Goal: Navigation & Orientation: Find specific page/section

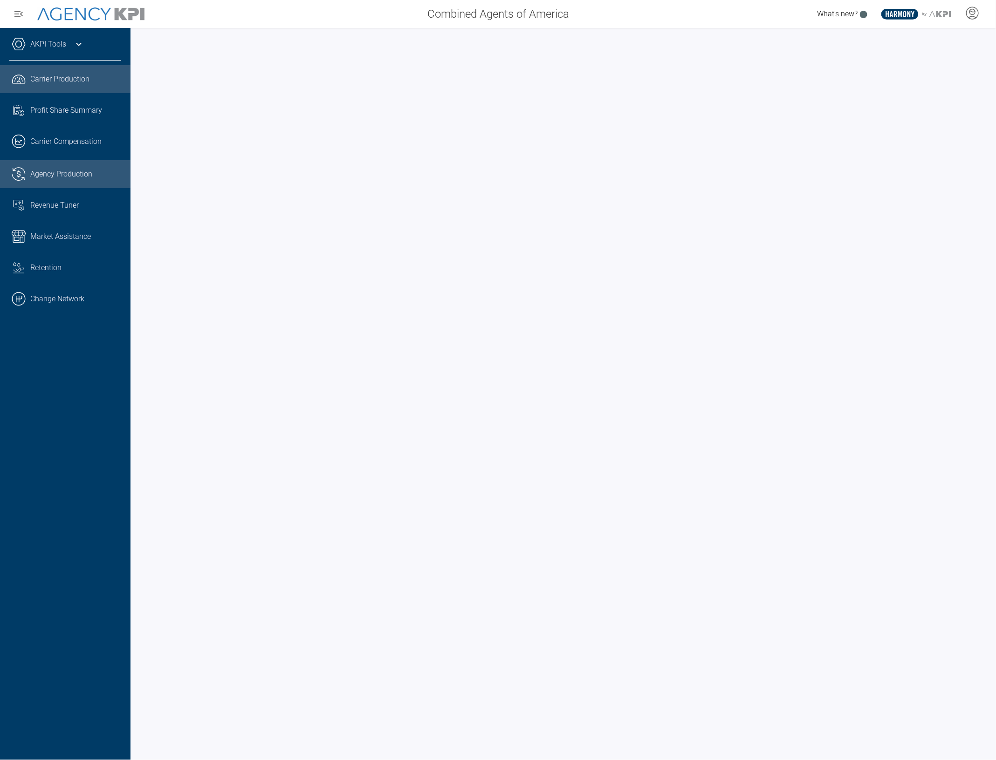
click at [62, 171] on span "Agency Production" at bounding box center [61, 174] width 62 height 11
click at [70, 53] on div "AKPI Tools" at bounding box center [65, 48] width 112 height 23
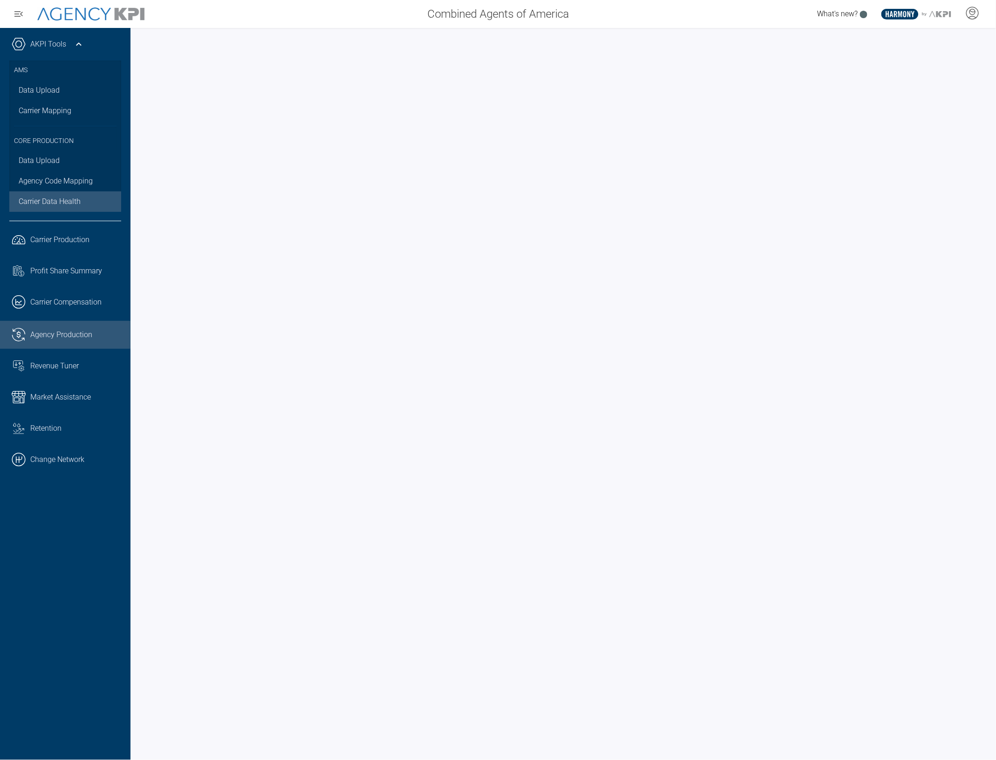
click at [52, 203] on span "Carrier Data Health" at bounding box center [50, 201] width 62 height 11
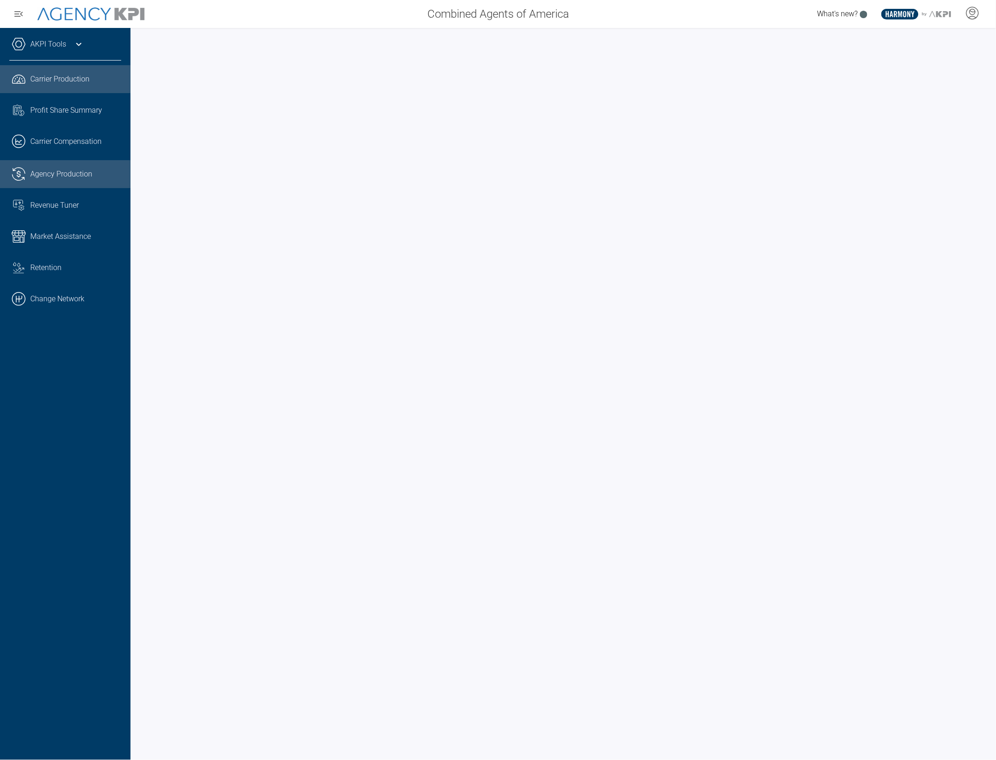
click at [48, 173] on span "Agency Production" at bounding box center [61, 174] width 62 height 11
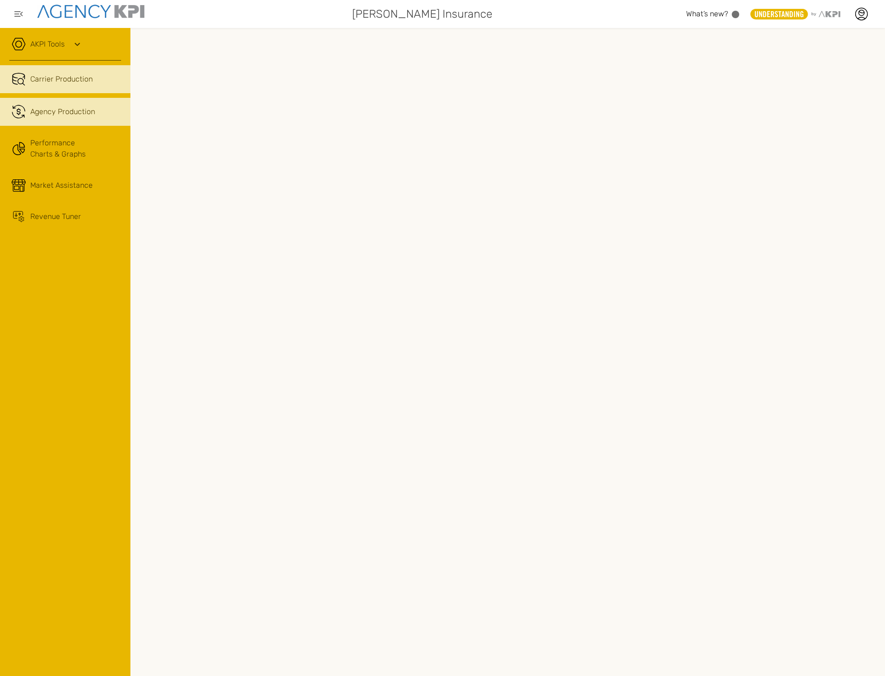
click at [64, 113] on span "Agency Production" at bounding box center [62, 111] width 65 height 11
click at [66, 39] on div "AKPI Tools" at bounding box center [65, 48] width 112 height 23
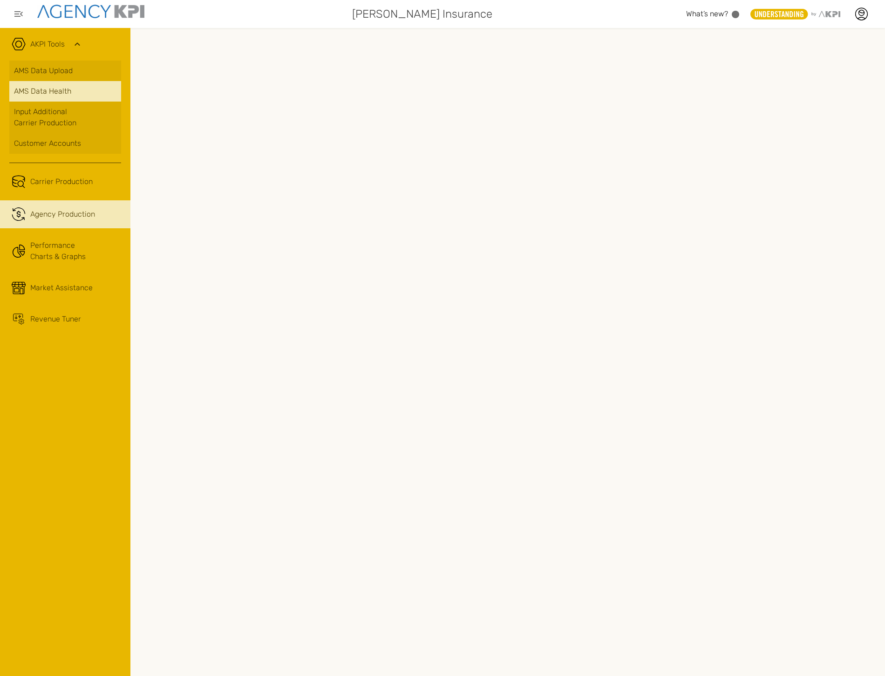
click at [63, 89] on span "AMS Data Health" at bounding box center [42, 91] width 57 height 11
click at [49, 226] on link ".cls-1{fill:none;stroke:#221f20;stroke-linecap:round;stroke-linejoin:round;stro…" at bounding box center [65, 214] width 130 height 28
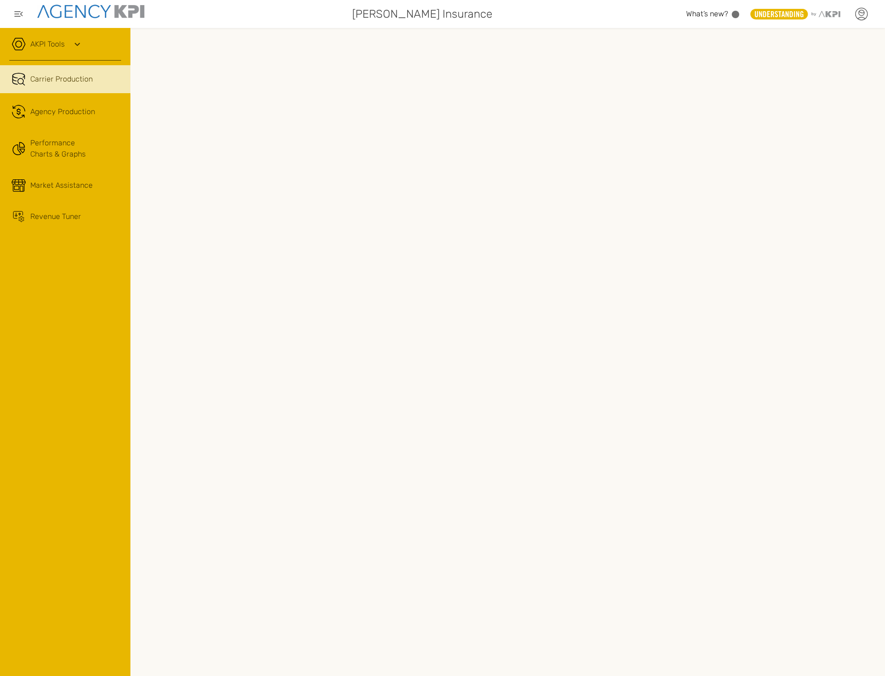
click at [871, 15] on div at bounding box center [861, 13] width 23 height 23
click at [855, 14] on icon at bounding box center [862, 14] width 14 height 14
click at [862, 21] on div at bounding box center [861, 13] width 23 height 23
click at [822, 58] on li "Admin Portal" at bounding box center [823, 66] width 104 height 25
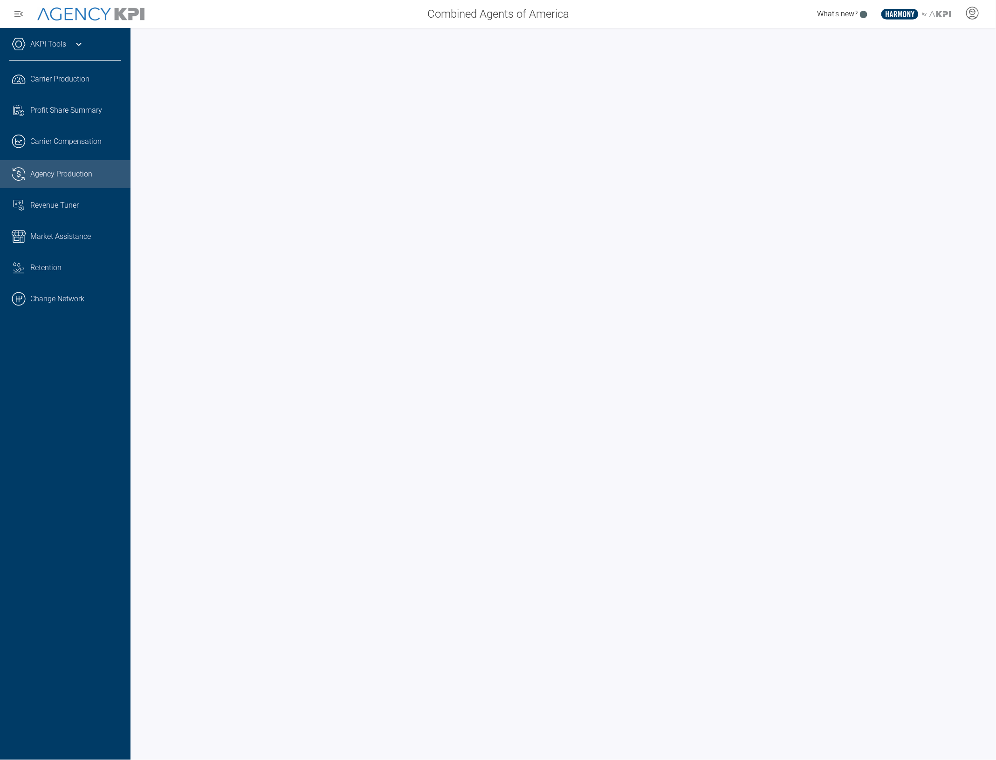
click at [79, 183] on link ".cls-1{fill:none;stroke:#221f20;stroke-linecap:round;stroke-linejoin:round;stro…" at bounding box center [65, 174] width 130 height 28
click at [99, 141] on span "Carrier Compensation" at bounding box center [65, 141] width 71 height 11
click at [78, 172] on span "Agency Production" at bounding box center [61, 174] width 62 height 11
